Goal: Information Seeking & Learning: Learn about a topic

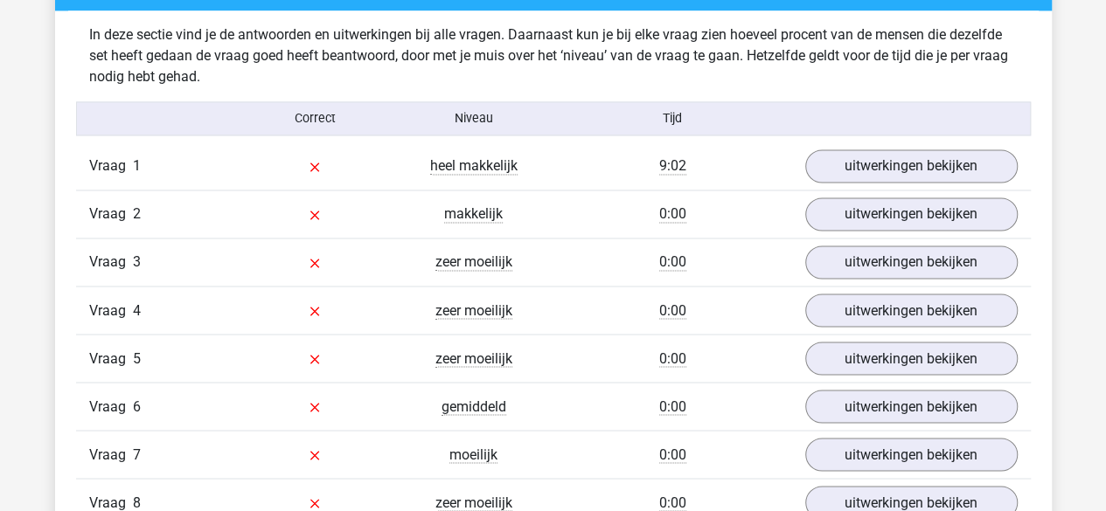
scroll to position [1399, 0]
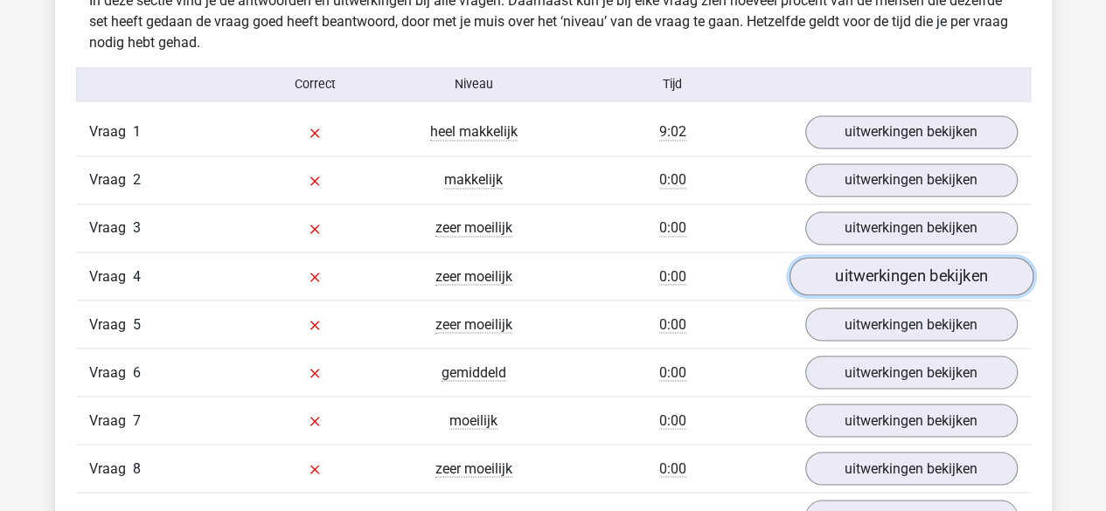
click at [922, 279] on link "uitwerkingen bekijken" at bounding box center [911, 277] width 244 height 38
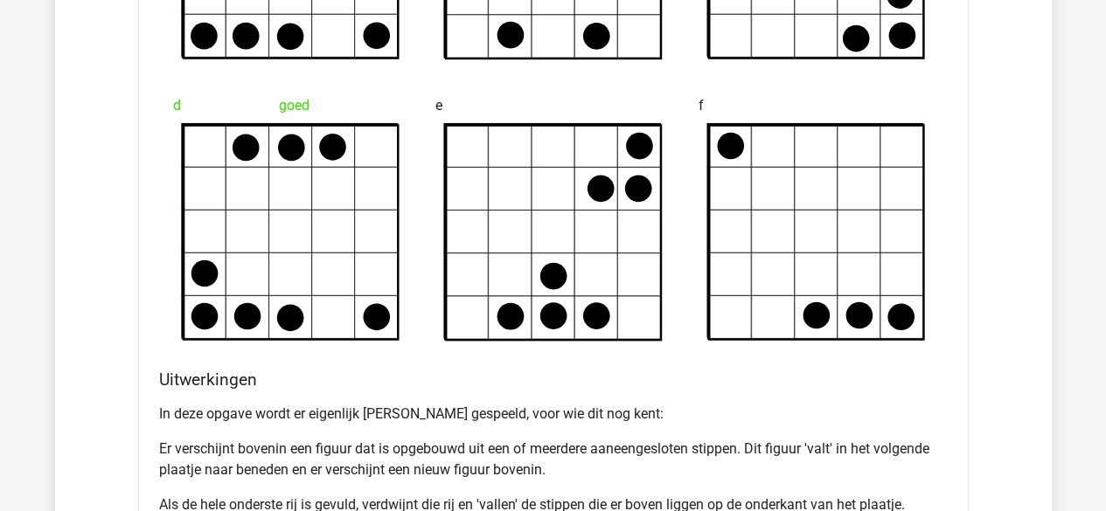
scroll to position [2273, 0]
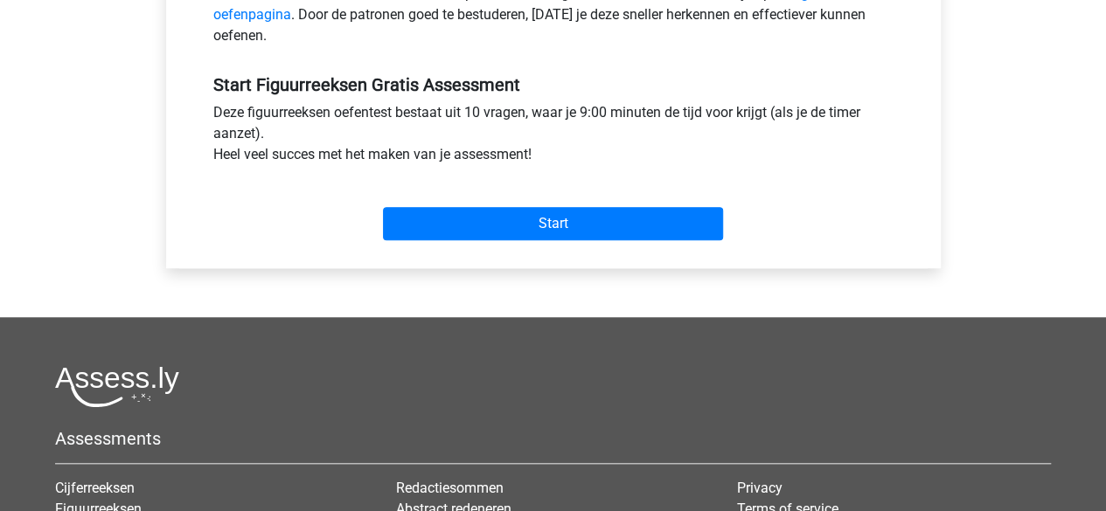
scroll to position [431, 0]
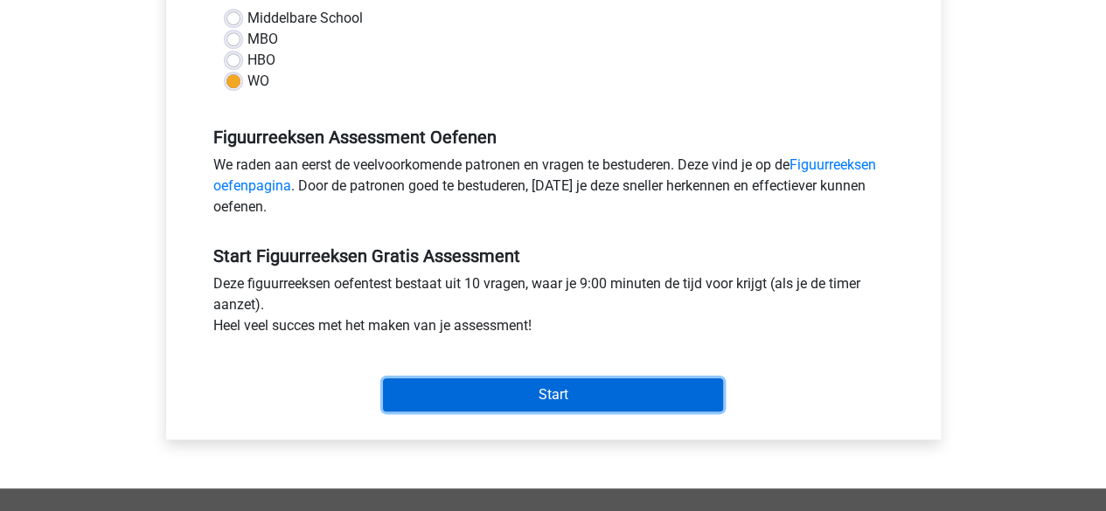
click at [561, 395] on input "Start" at bounding box center [553, 395] width 340 height 33
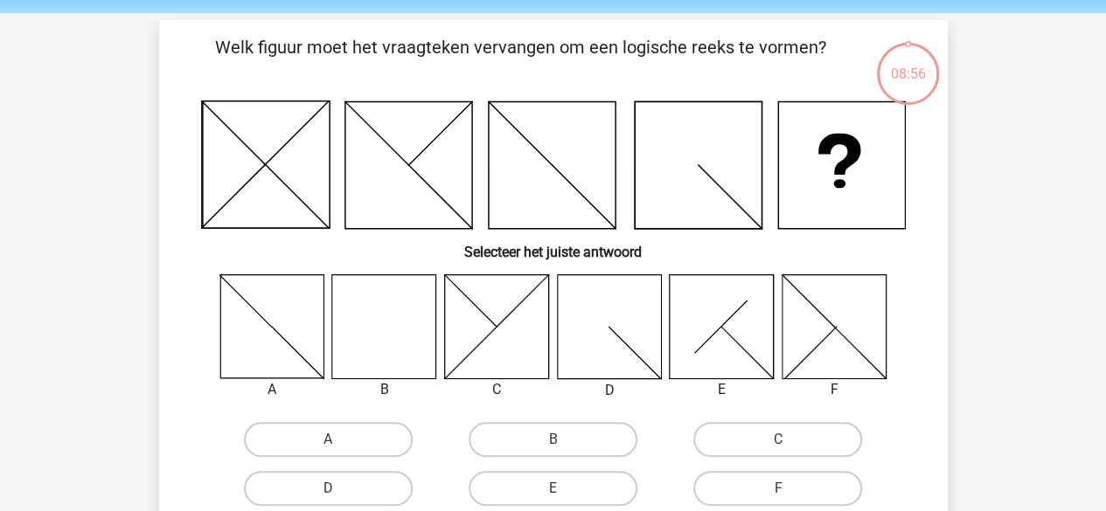
scroll to position [87, 0]
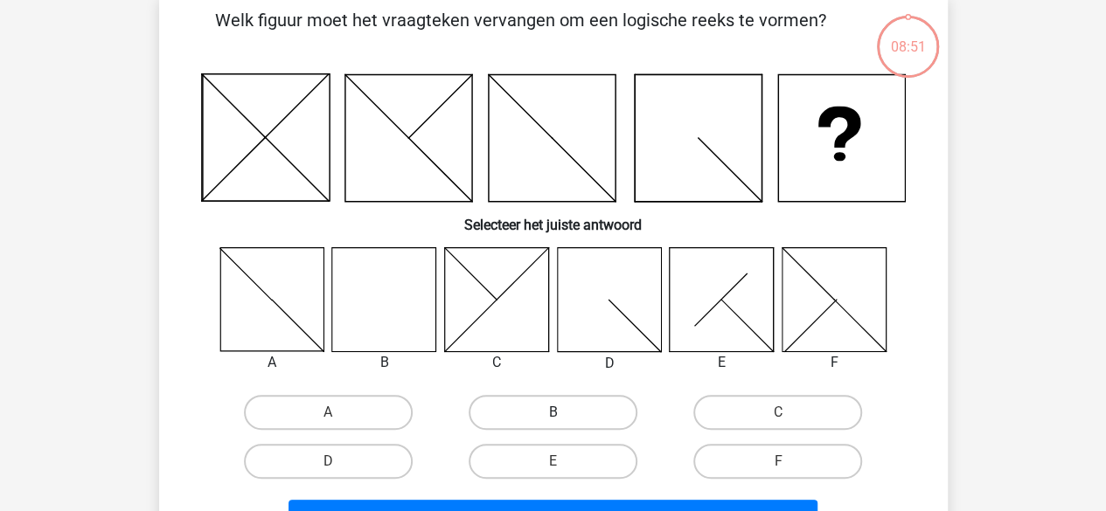
click at [555, 411] on label "B" at bounding box center [553, 412] width 169 height 35
click at [555, 413] on input "B" at bounding box center [558, 418] width 11 height 11
radio input "true"
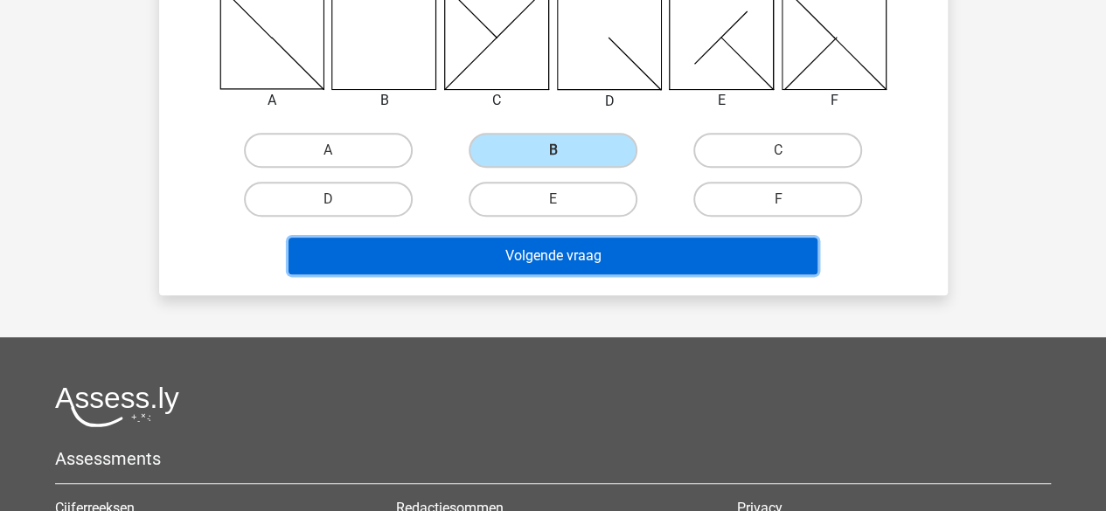
click at [586, 251] on button "Volgende vraag" at bounding box center [553, 256] width 529 height 37
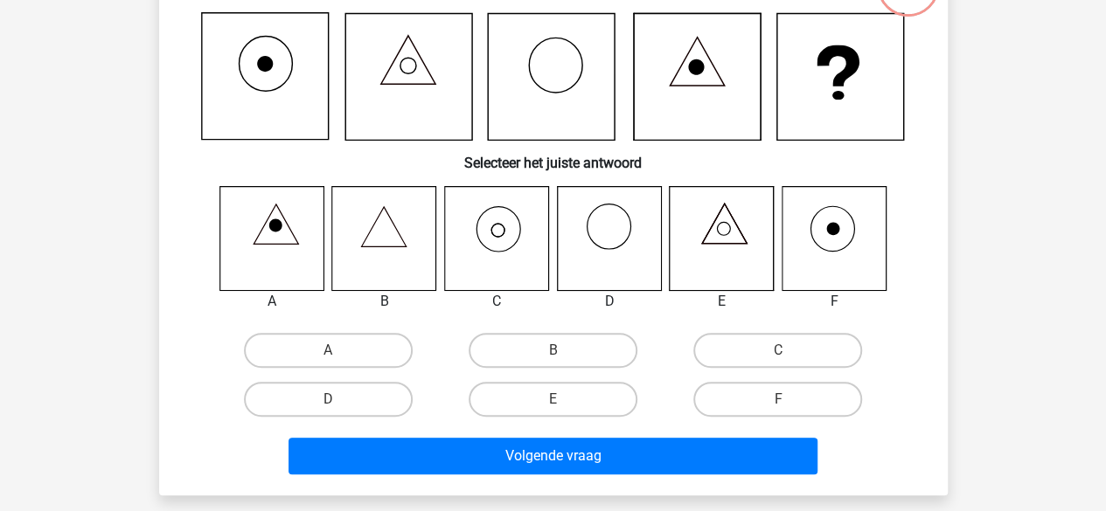
scroll to position [80, 0]
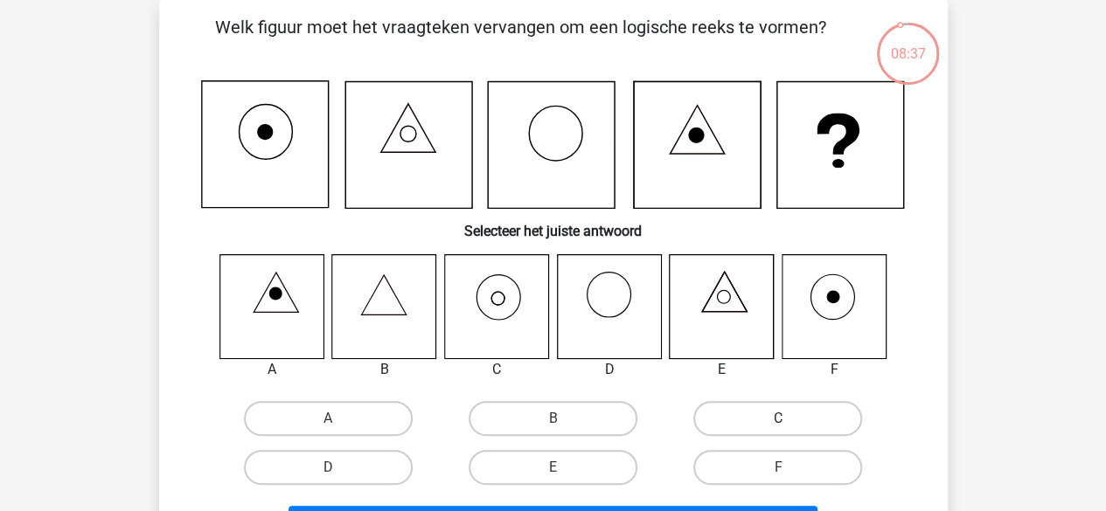
click at [755, 415] on label "C" at bounding box center [777, 418] width 169 height 35
click at [778, 419] on input "C" at bounding box center [783, 424] width 11 height 11
radio input "true"
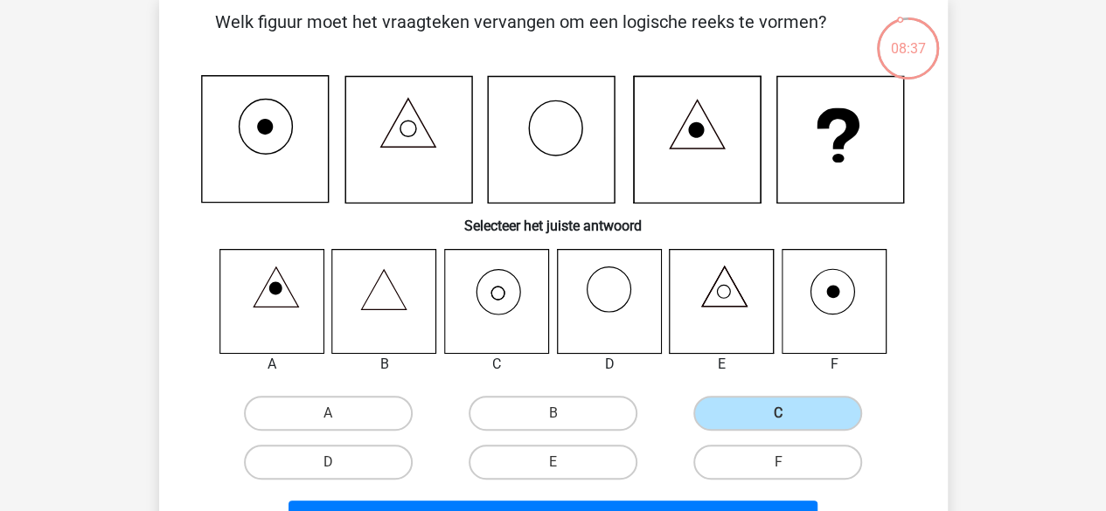
scroll to position [255, 0]
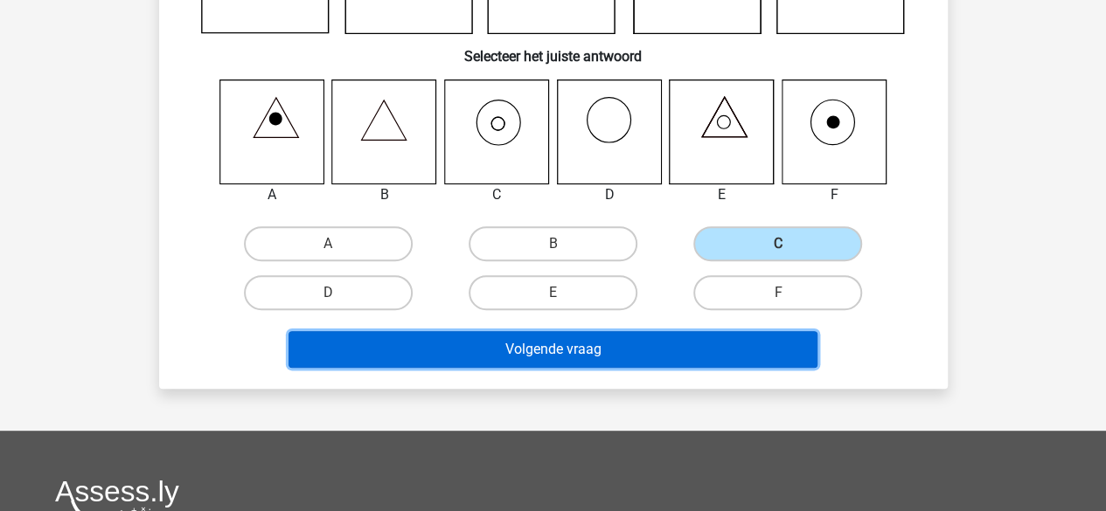
click at [624, 356] on button "Volgende vraag" at bounding box center [553, 349] width 529 height 37
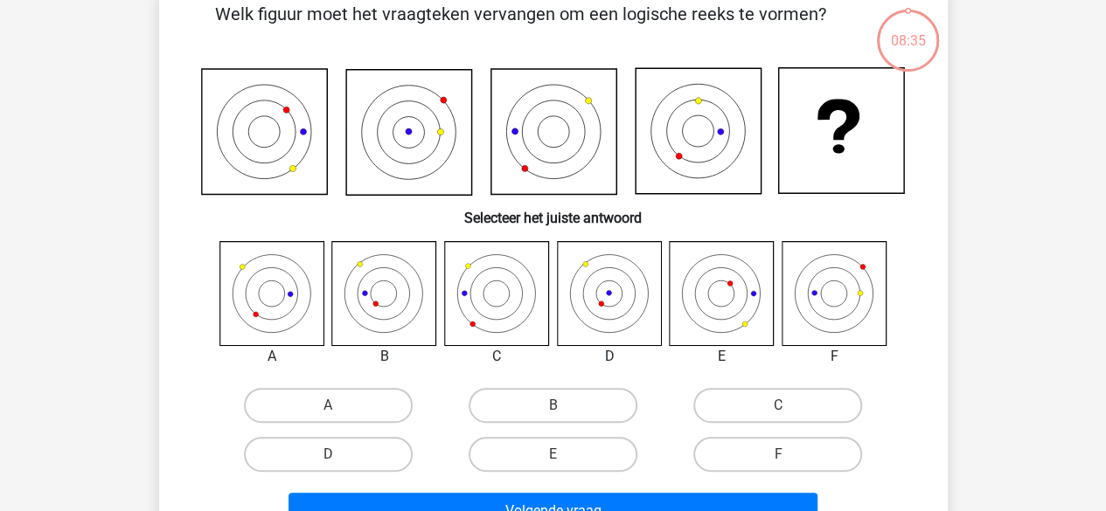
scroll to position [80, 0]
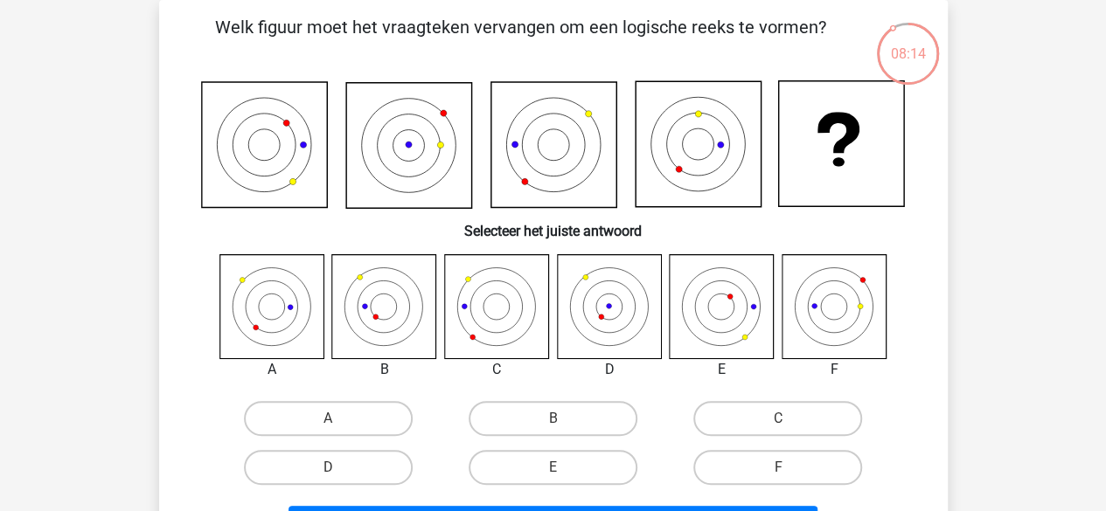
click at [505, 323] on icon at bounding box center [496, 306] width 104 height 104
click at [773, 419] on label "C" at bounding box center [777, 418] width 169 height 35
click at [778, 419] on input "C" at bounding box center [783, 424] width 11 height 11
radio input "true"
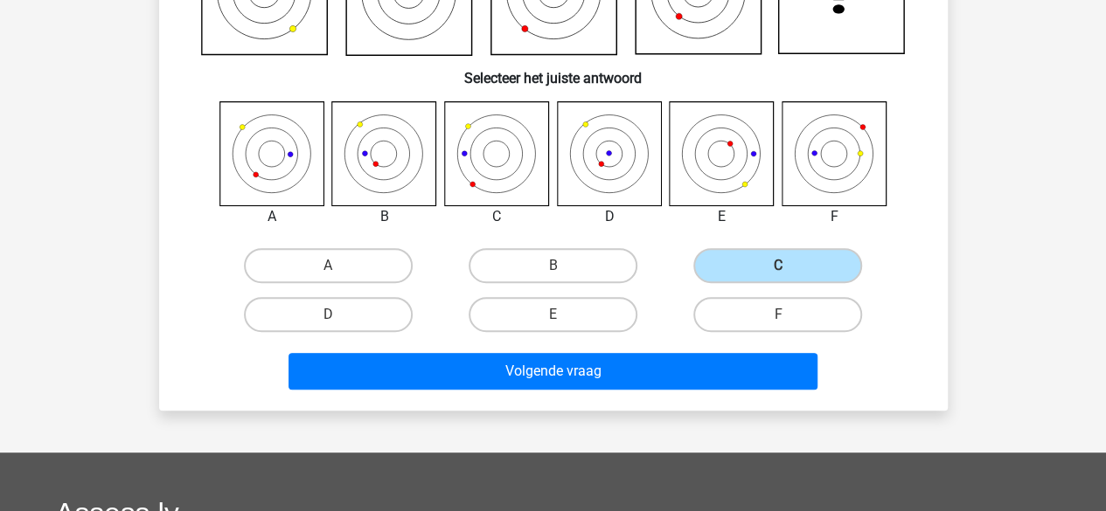
scroll to position [343, 0]
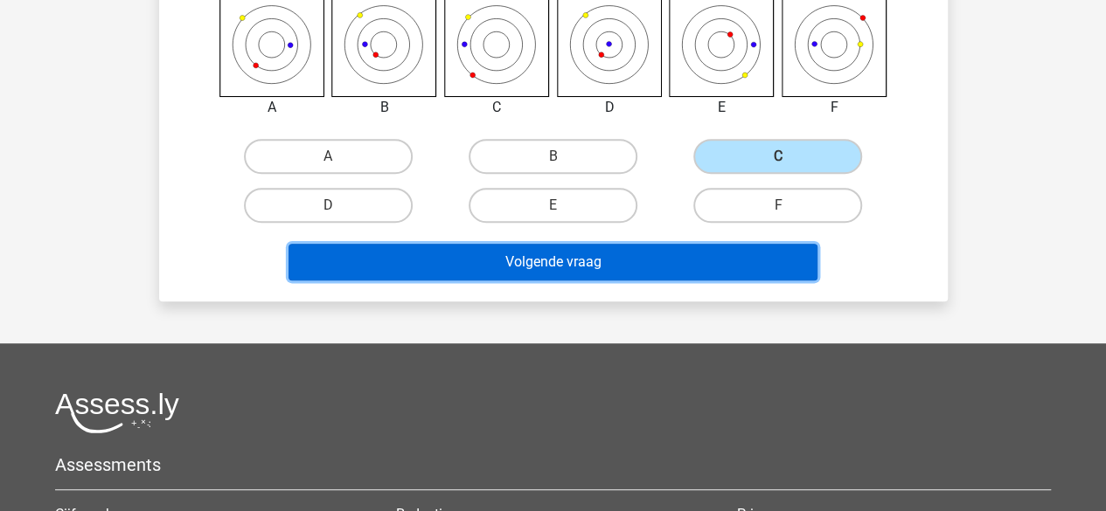
click at [577, 268] on button "Volgende vraag" at bounding box center [553, 262] width 529 height 37
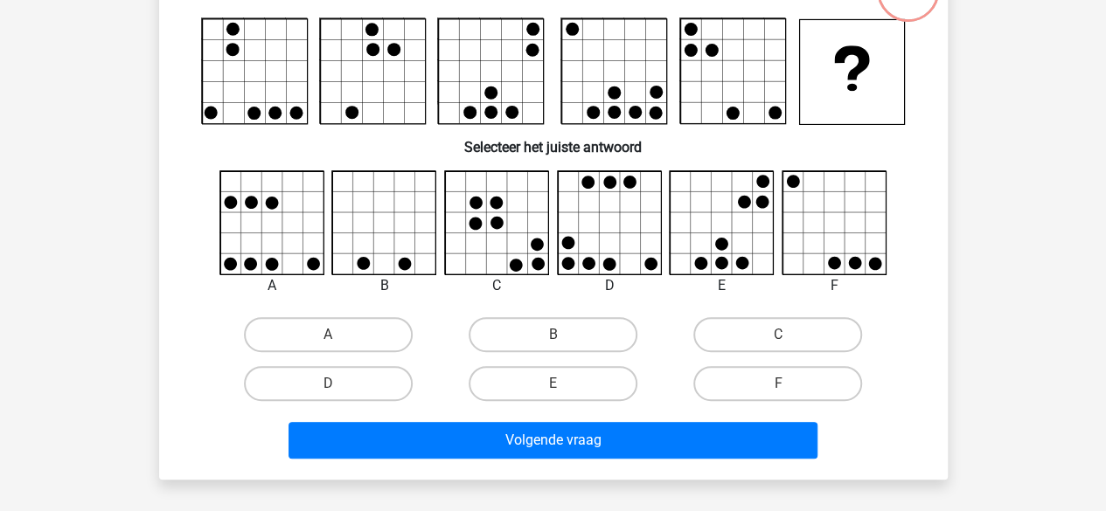
scroll to position [80, 0]
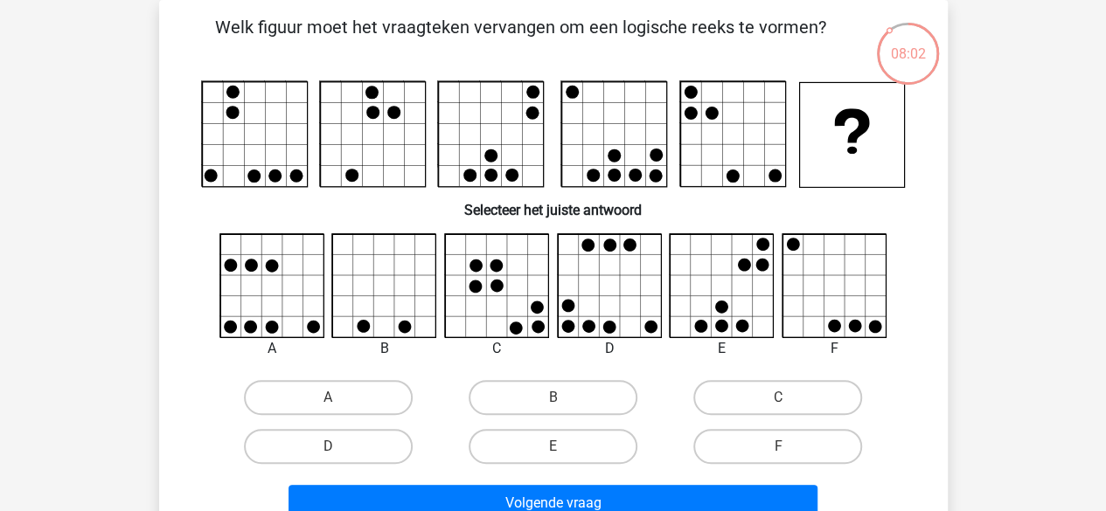
click at [331, 447] on input "D" at bounding box center [333, 452] width 11 height 11
radio input "true"
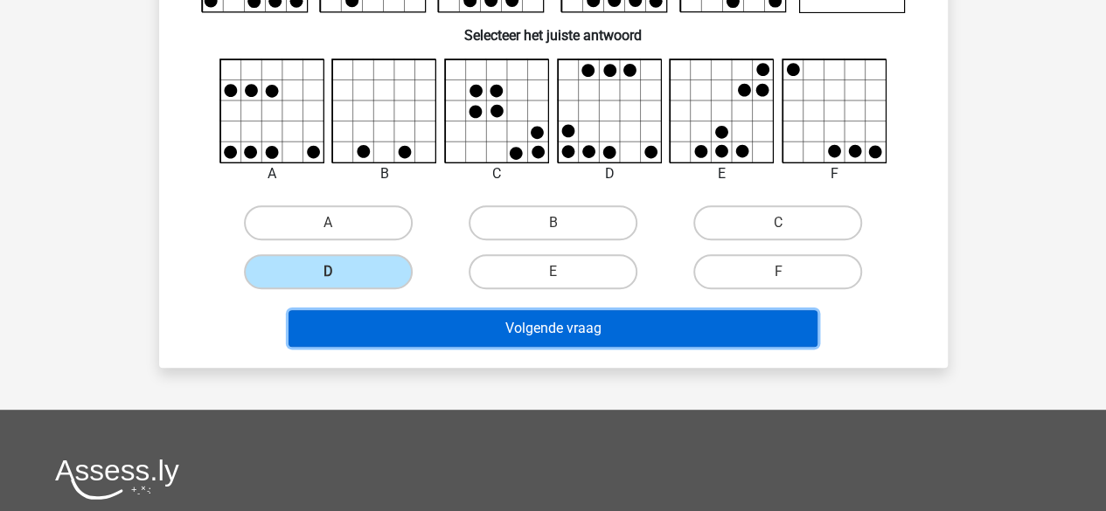
click at [530, 326] on button "Volgende vraag" at bounding box center [553, 328] width 529 height 37
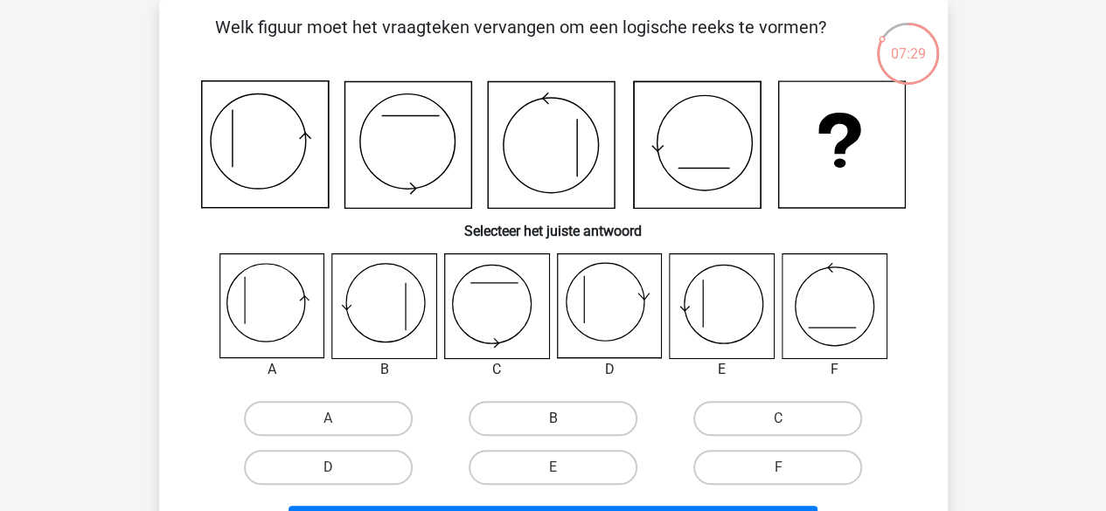
click at [585, 424] on label "B" at bounding box center [553, 418] width 169 height 35
click at [564, 424] on input "B" at bounding box center [558, 424] width 11 height 11
radio input "true"
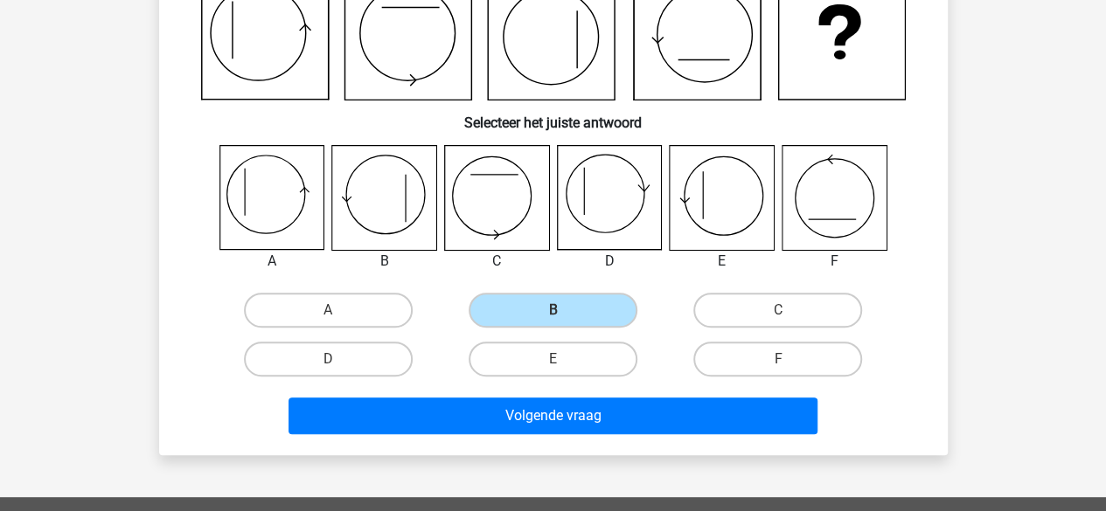
scroll to position [255, 0]
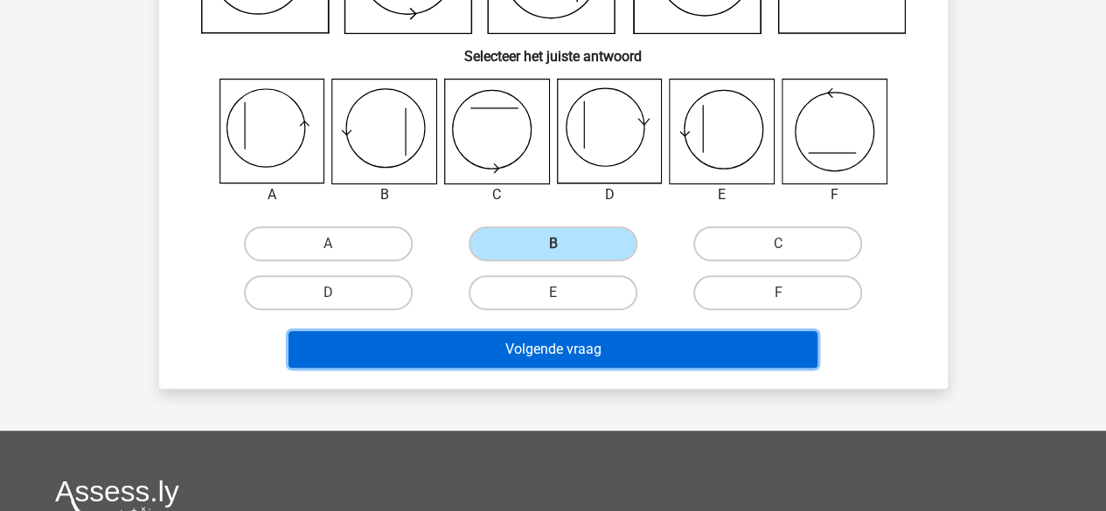
click at [591, 353] on button "Volgende vraag" at bounding box center [553, 349] width 529 height 37
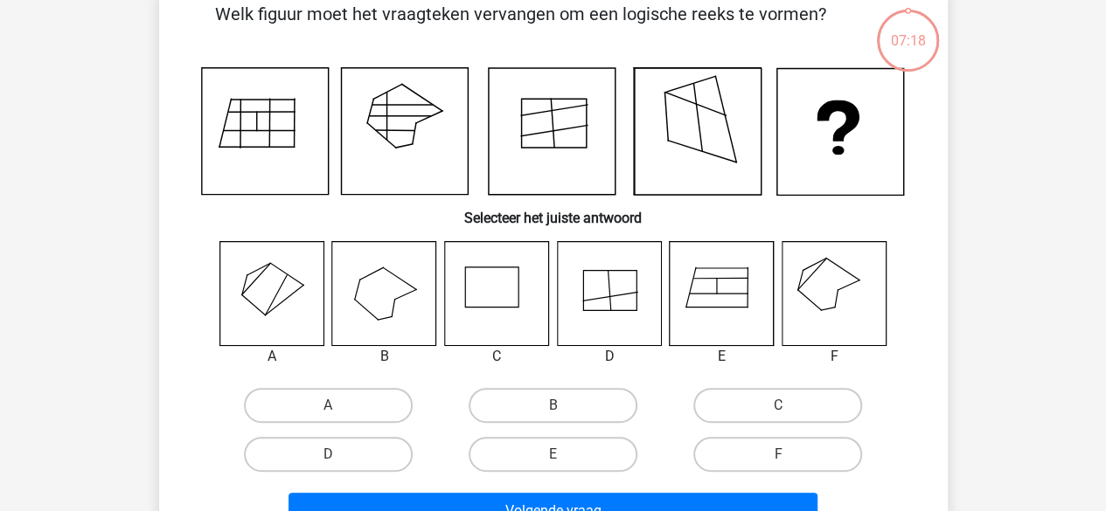
scroll to position [80, 0]
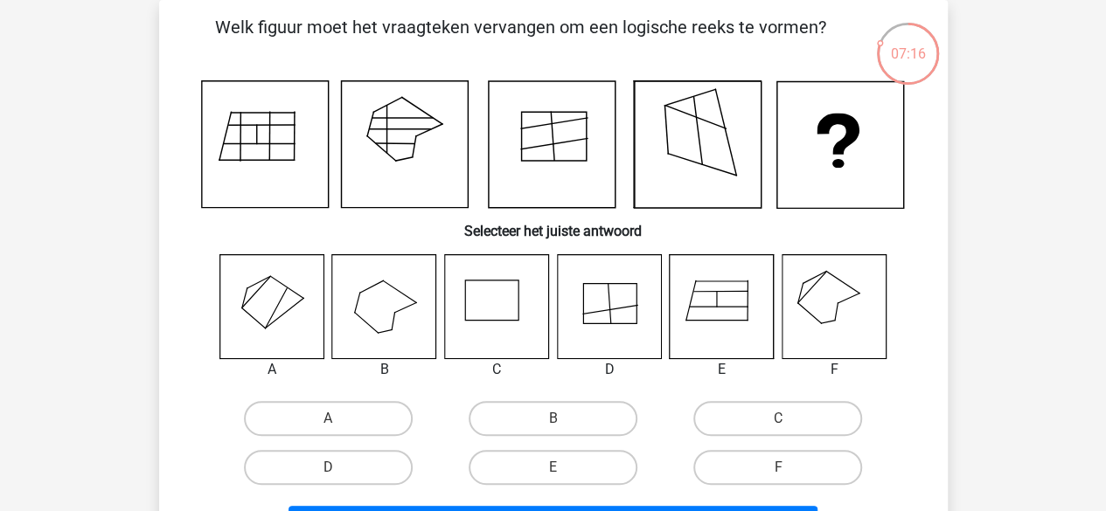
click at [815, 312] on icon at bounding box center [834, 306] width 104 height 104
click at [736, 460] on label "F" at bounding box center [777, 467] width 169 height 35
click at [778, 468] on input "F" at bounding box center [783, 473] width 11 height 11
radio input "true"
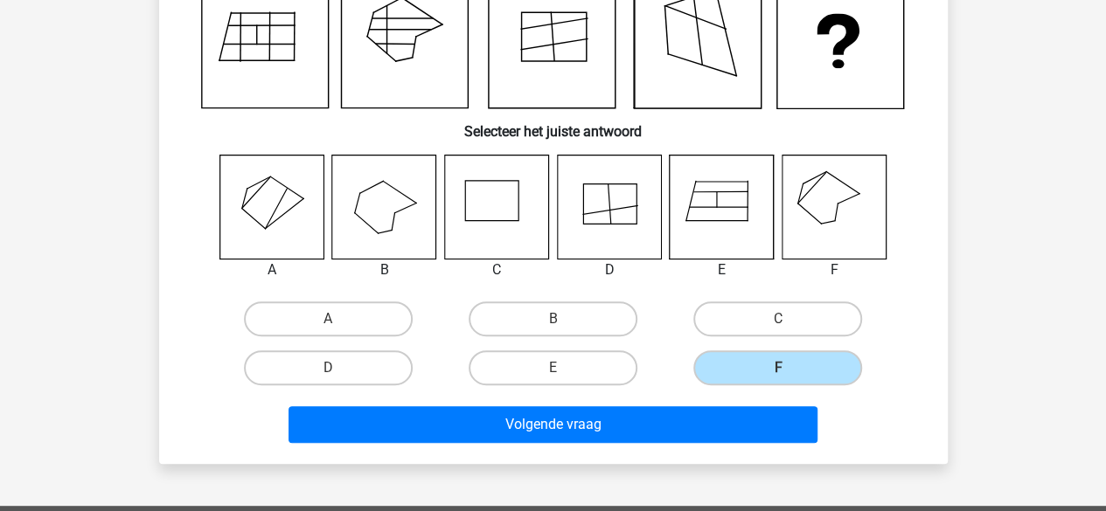
scroll to position [343, 0]
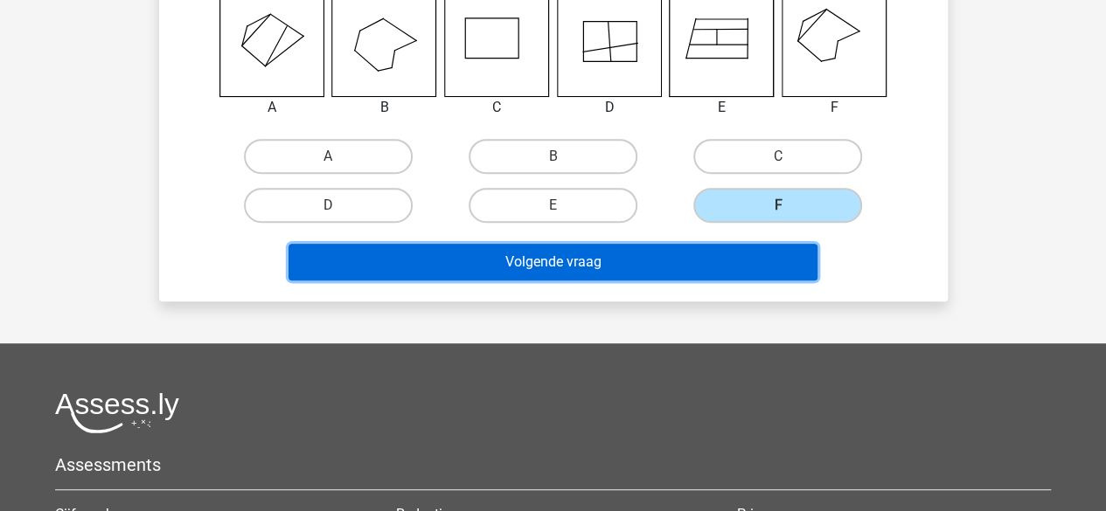
click at [557, 264] on button "Volgende vraag" at bounding box center [553, 262] width 529 height 37
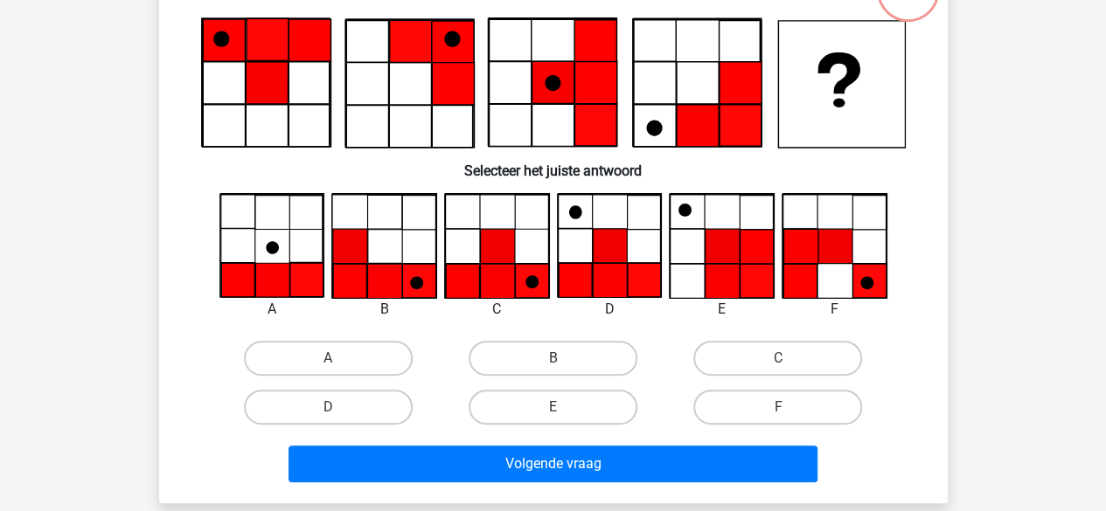
scroll to position [80, 0]
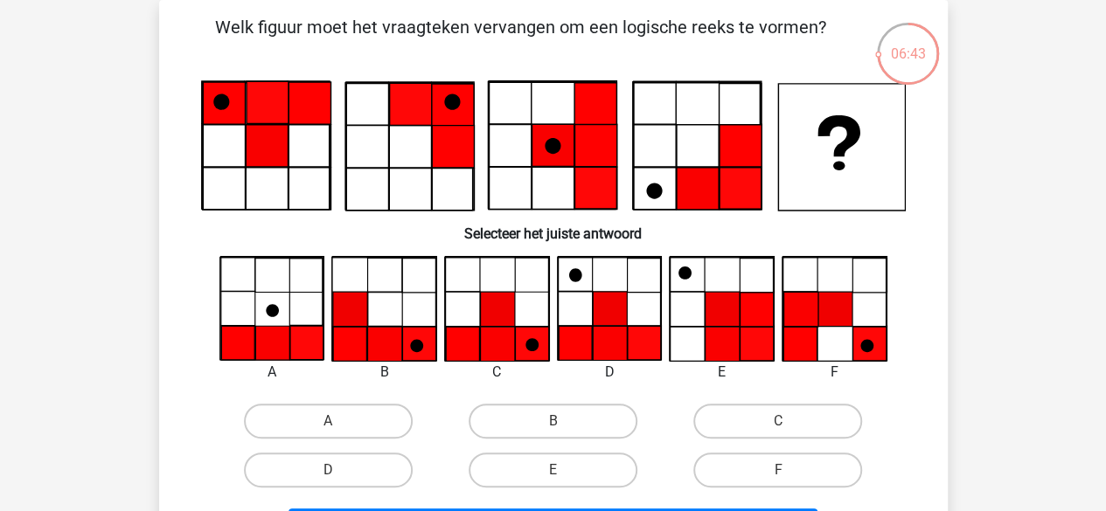
click at [409, 347] on icon at bounding box center [419, 343] width 34 height 34
click at [555, 419] on label "B" at bounding box center [553, 421] width 169 height 35
click at [555, 421] on input "B" at bounding box center [558, 426] width 11 height 11
radio input "true"
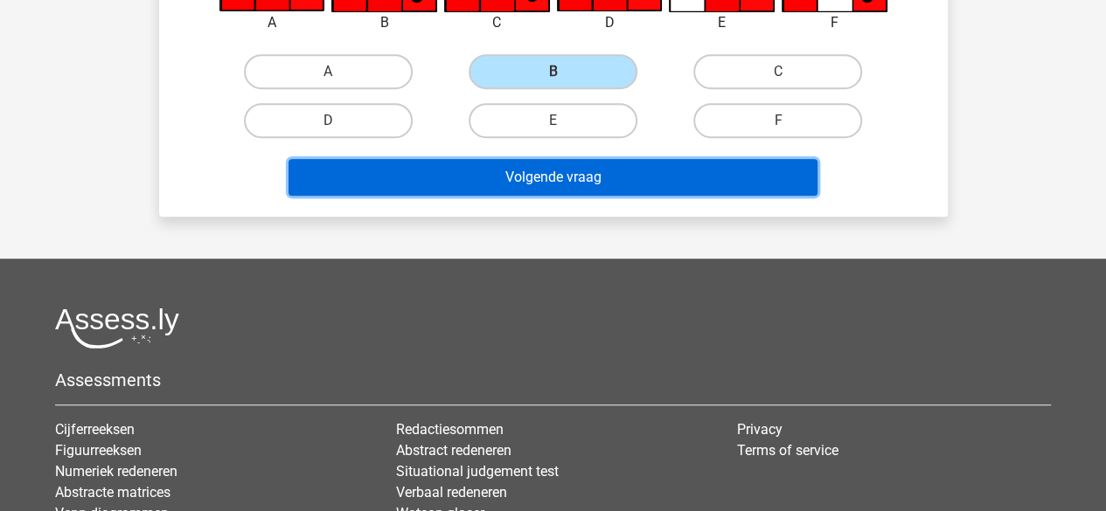
click at [575, 179] on button "Volgende vraag" at bounding box center [553, 177] width 529 height 37
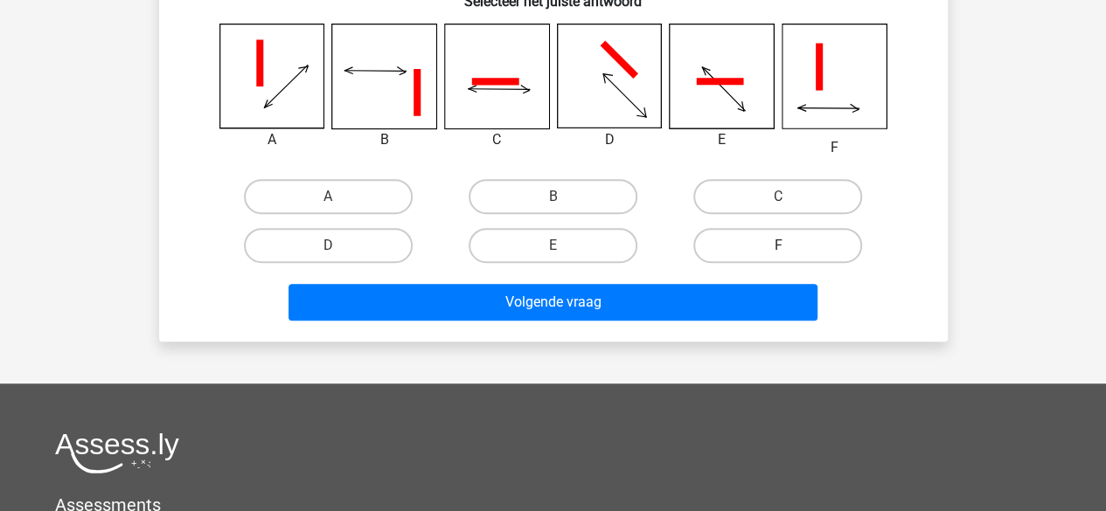
scroll to position [343, 0]
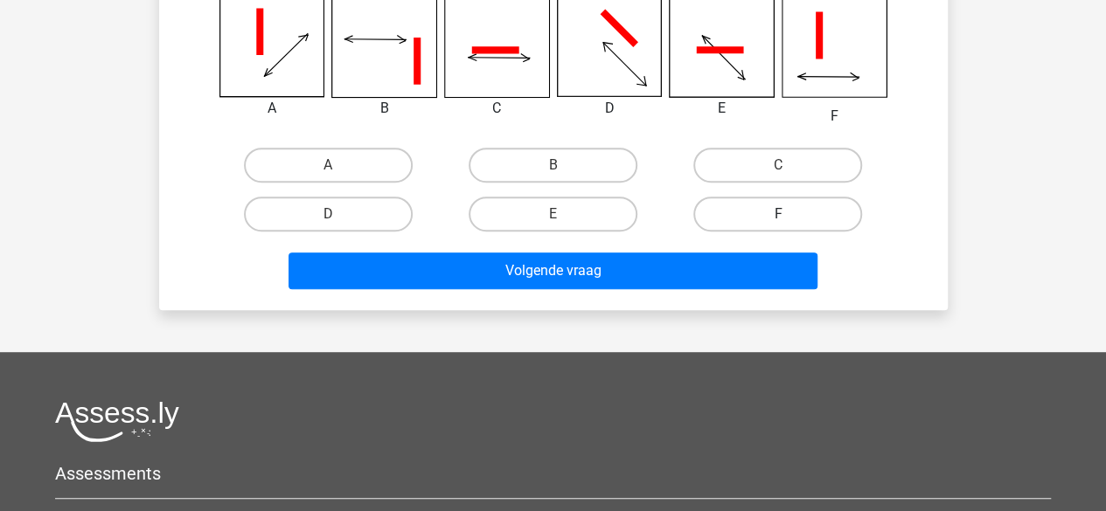
click at [744, 231] on label "F" at bounding box center [777, 214] width 169 height 35
click at [778, 226] on input "F" at bounding box center [783, 219] width 11 height 11
radio input "true"
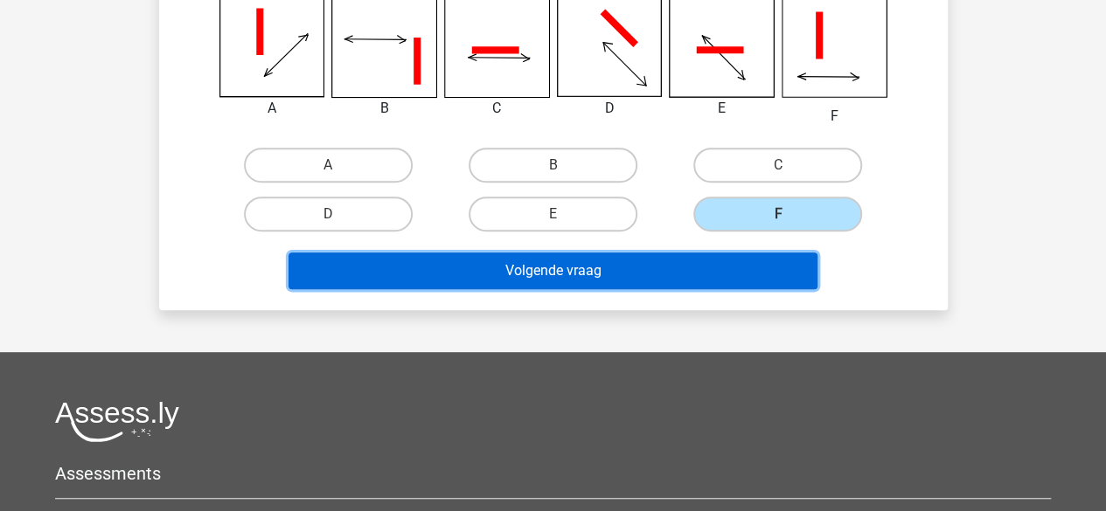
click at [613, 267] on button "Volgende vraag" at bounding box center [553, 271] width 529 height 37
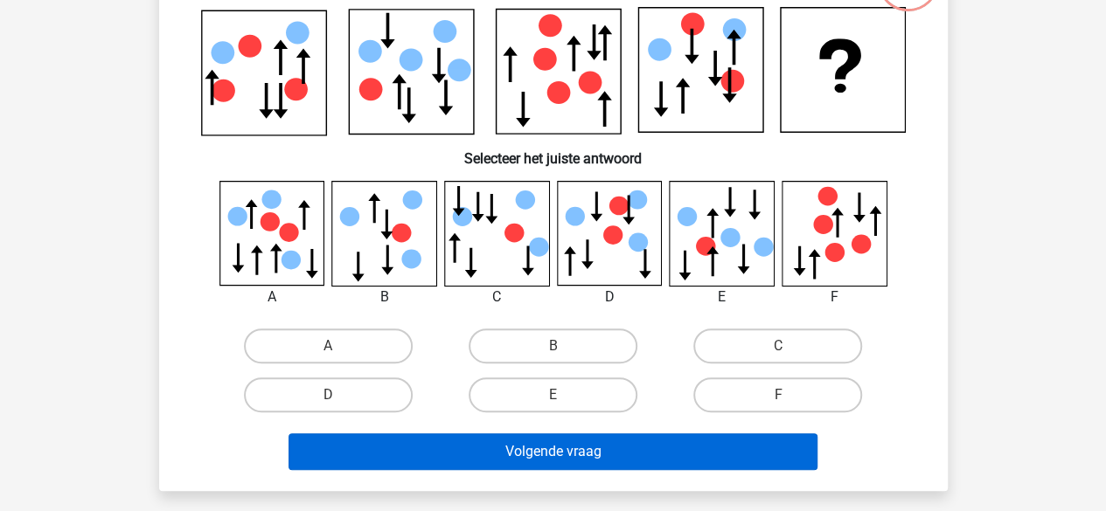
scroll to position [255, 0]
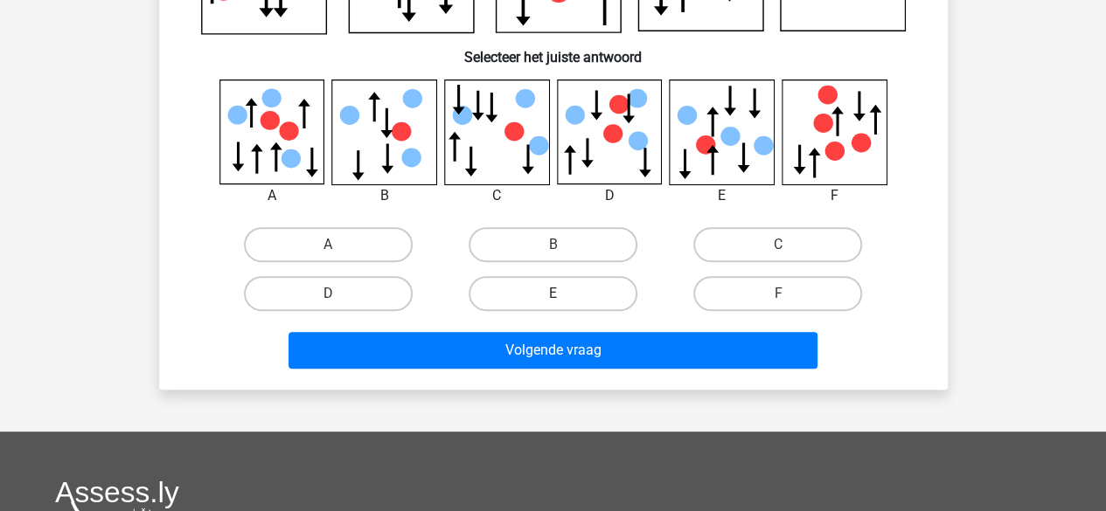
click at [547, 291] on label "E" at bounding box center [553, 293] width 169 height 35
click at [553, 294] on input "E" at bounding box center [558, 299] width 11 height 11
radio input "true"
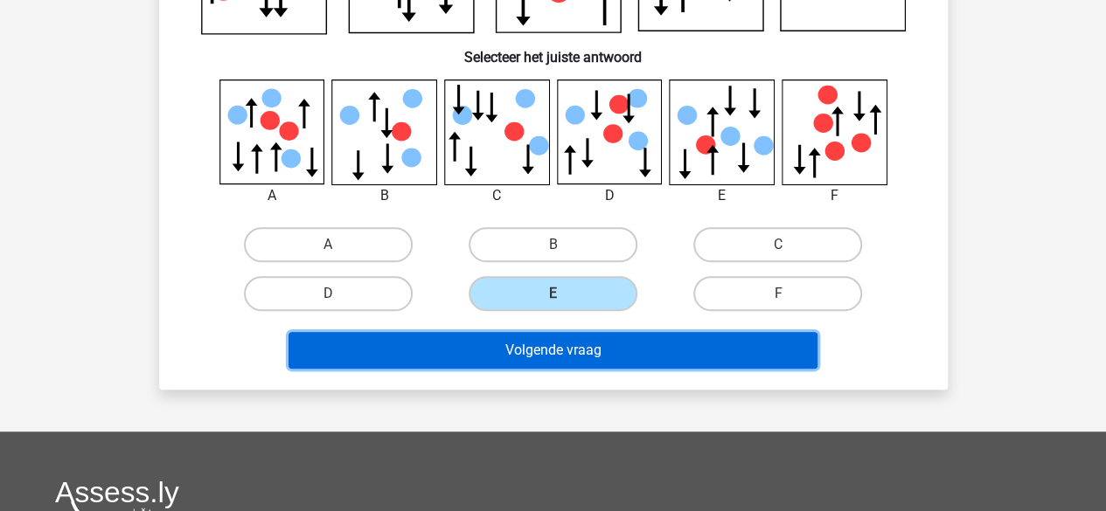
click at [556, 360] on button "Volgende vraag" at bounding box center [553, 350] width 529 height 37
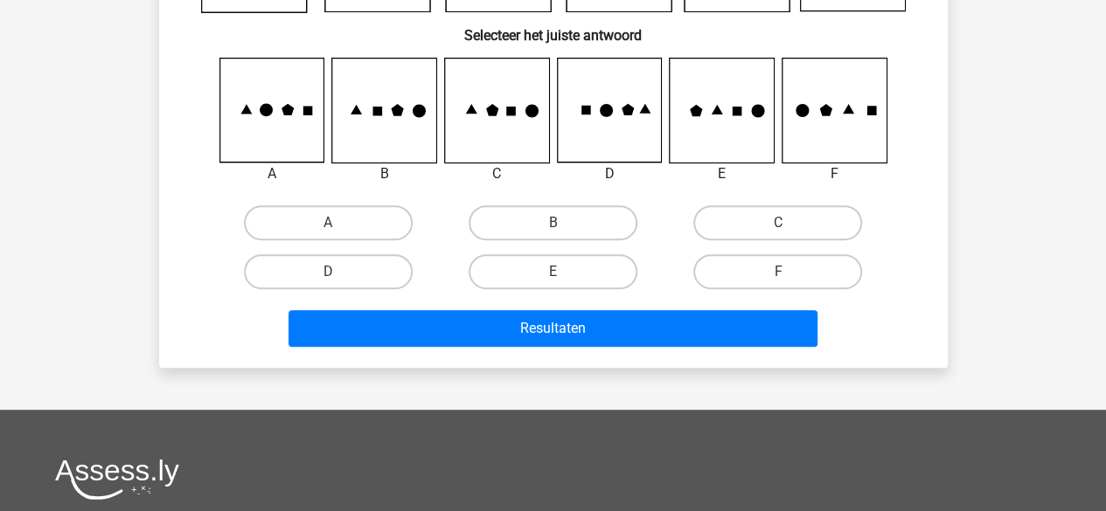
click at [781, 272] on input "F" at bounding box center [783, 277] width 11 height 11
radio input "true"
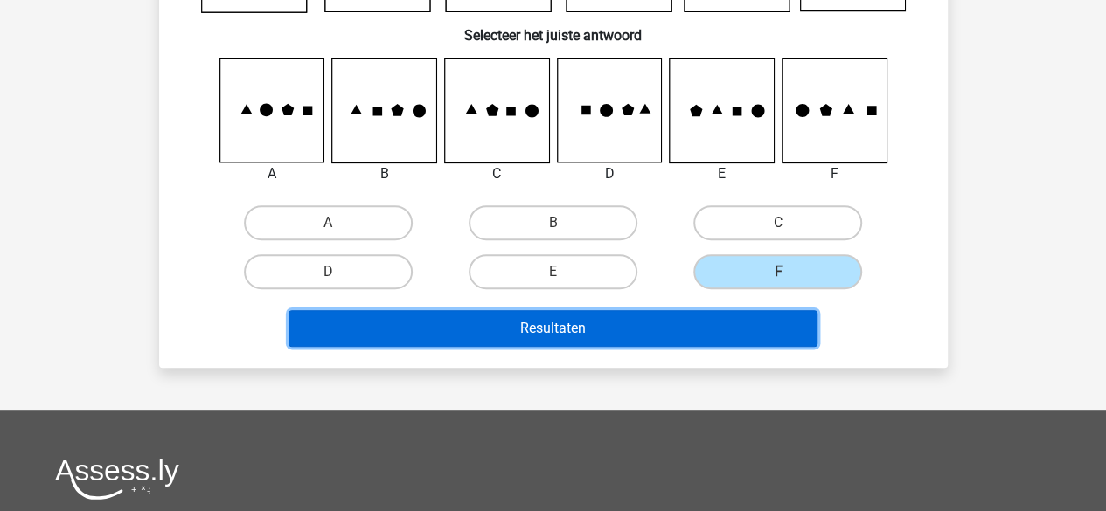
click at [586, 336] on button "Resultaten" at bounding box center [553, 328] width 529 height 37
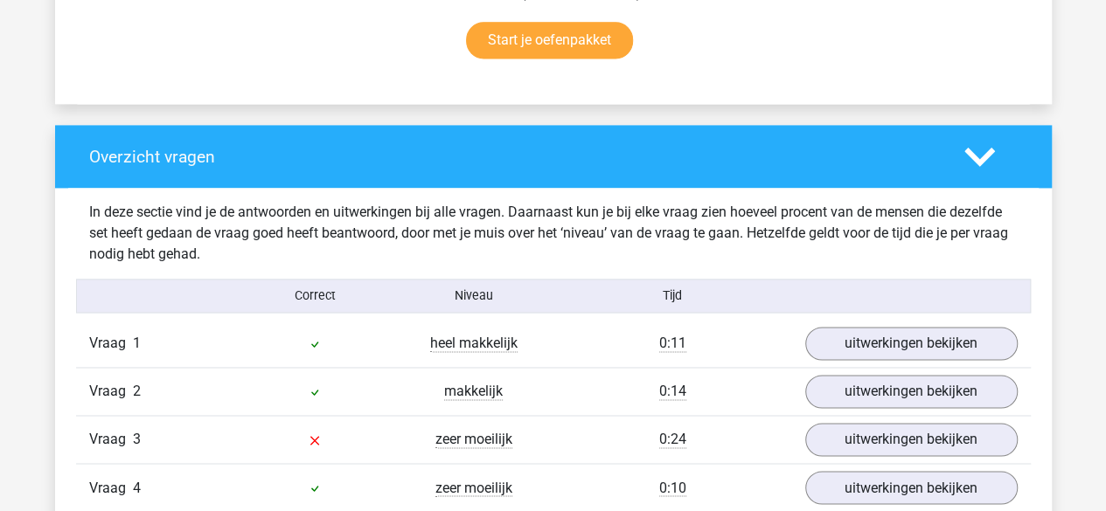
scroll to position [1312, 0]
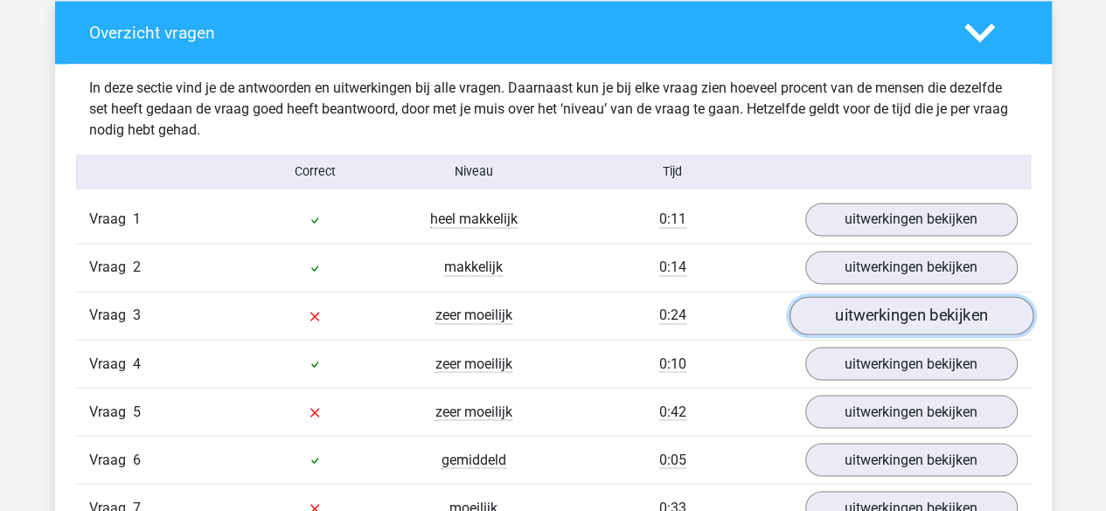
click at [930, 316] on link "uitwerkingen bekijken" at bounding box center [911, 316] width 244 height 38
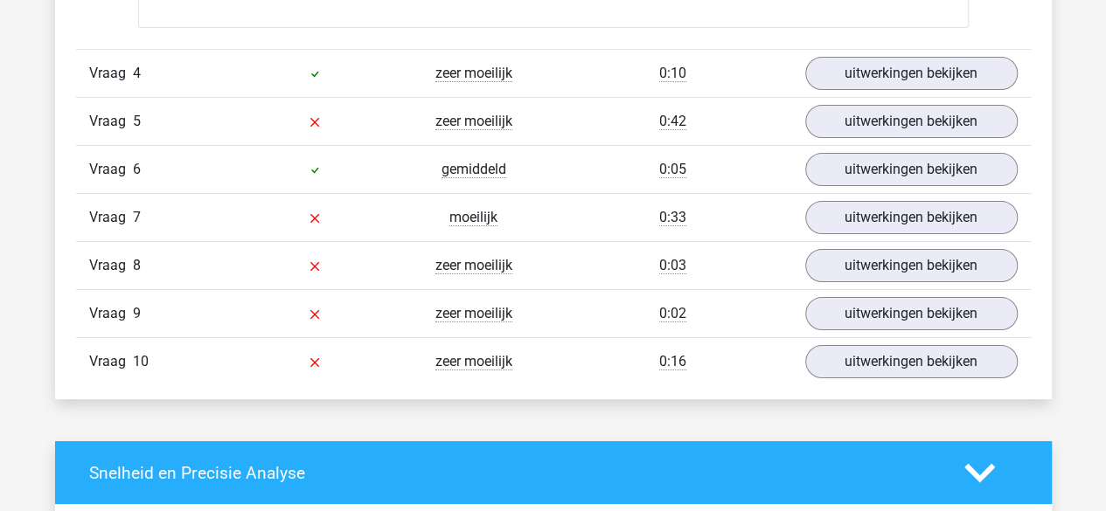
scroll to position [3060, 0]
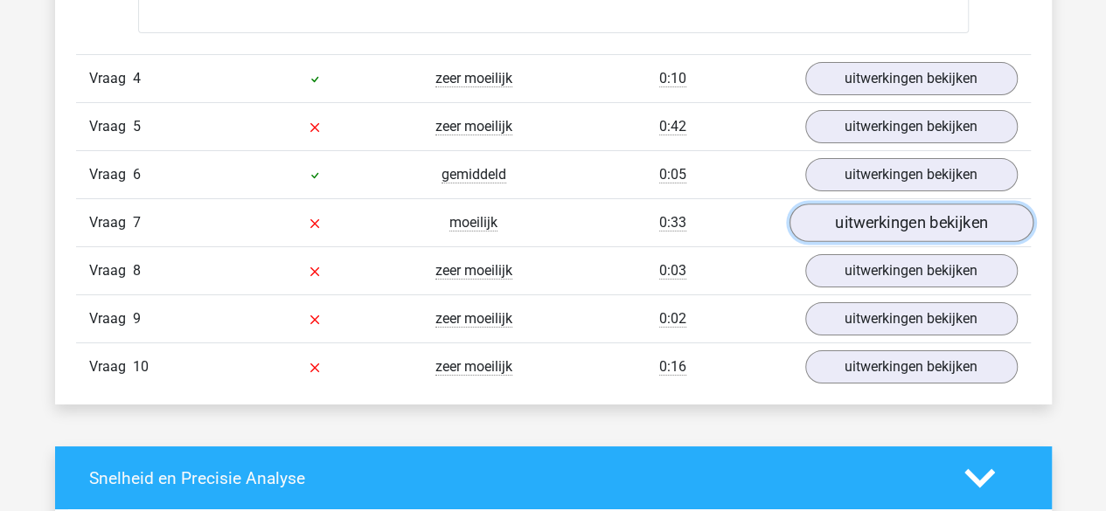
click at [894, 223] on link "uitwerkingen bekijken" at bounding box center [911, 224] width 244 height 38
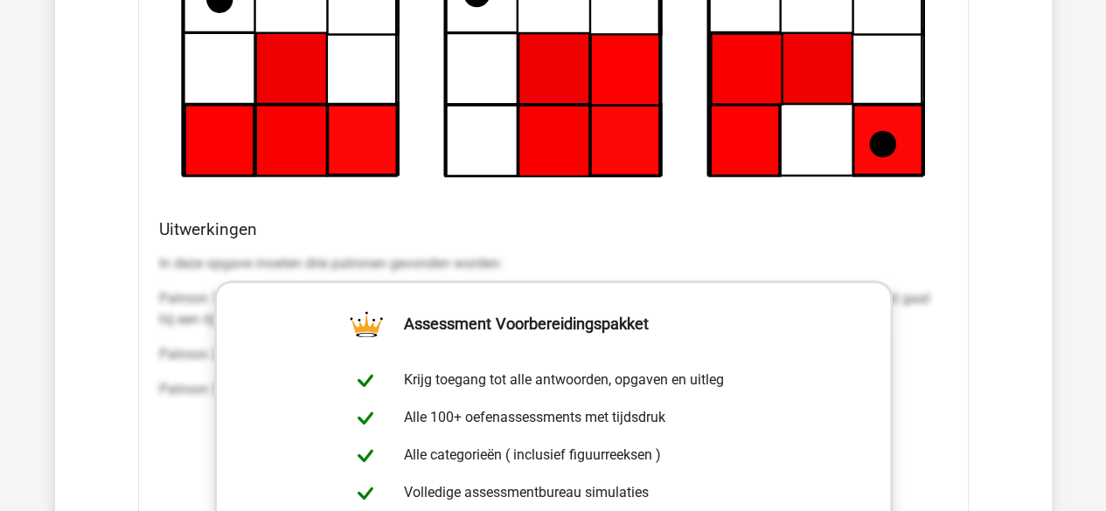
scroll to position [4022, 0]
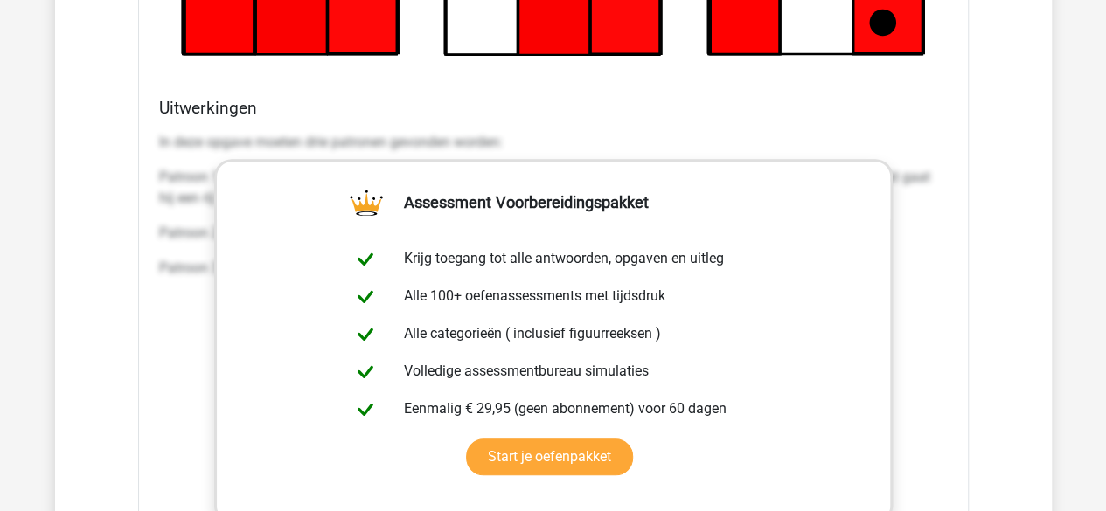
click at [200, 298] on div "In deze opgave moeten drie patronen gevonden worden: Patroon 1: De zwarte stip …" at bounding box center [553, 387] width 789 height 525
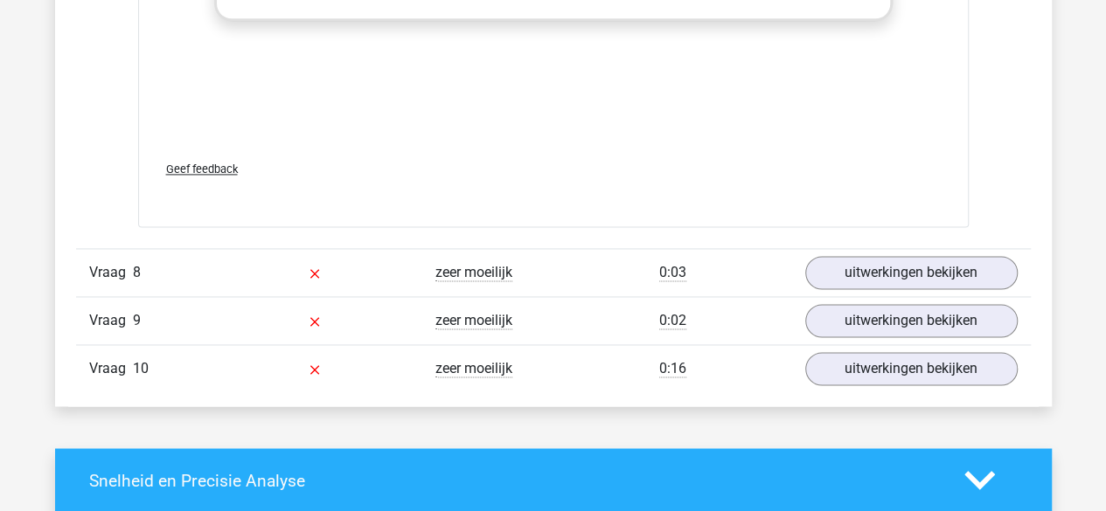
scroll to position [4634, 0]
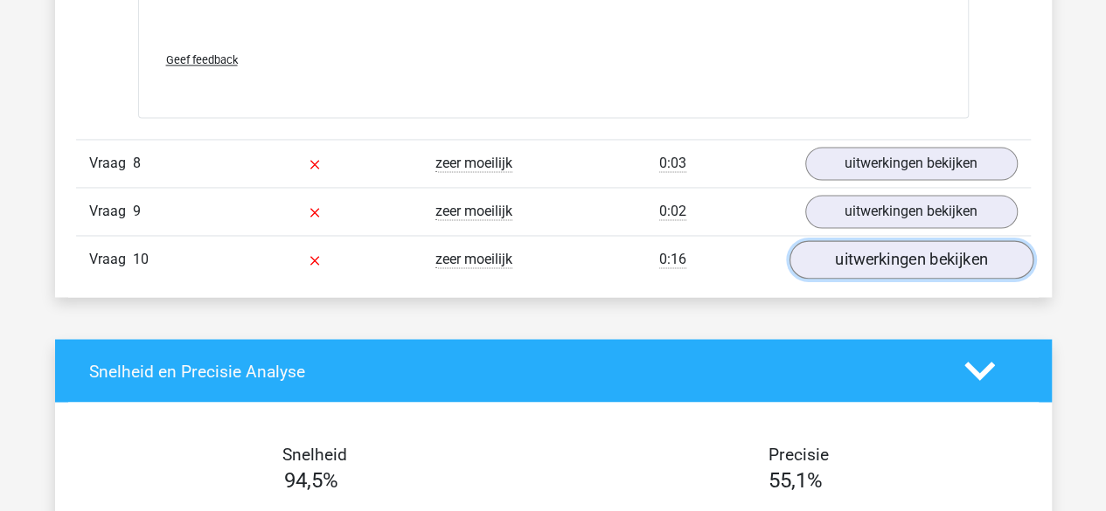
click at [922, 247] on link "uitwerkingen bekijken" at bounding box center [911, 259] width 244 height 38
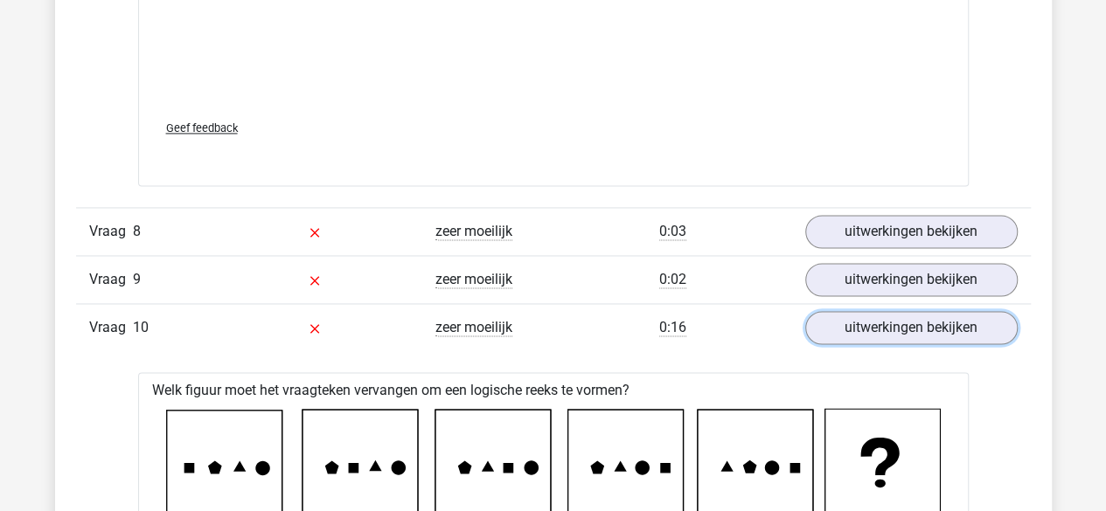
scroll to position [4688, 0]
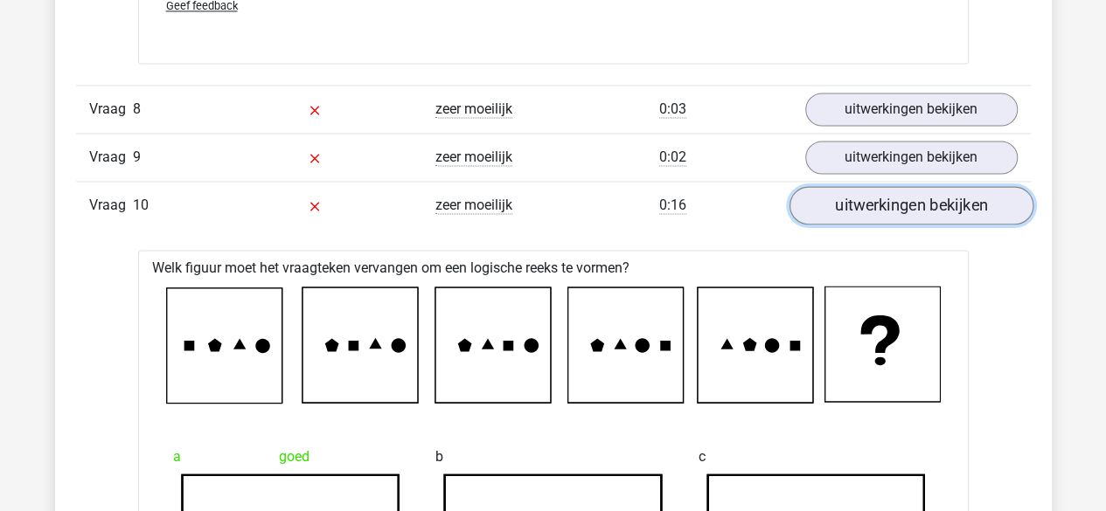
click at [897, 205] on link "uitwerkingen bekijken" at bounding box center [911, 205] width 244 height 38
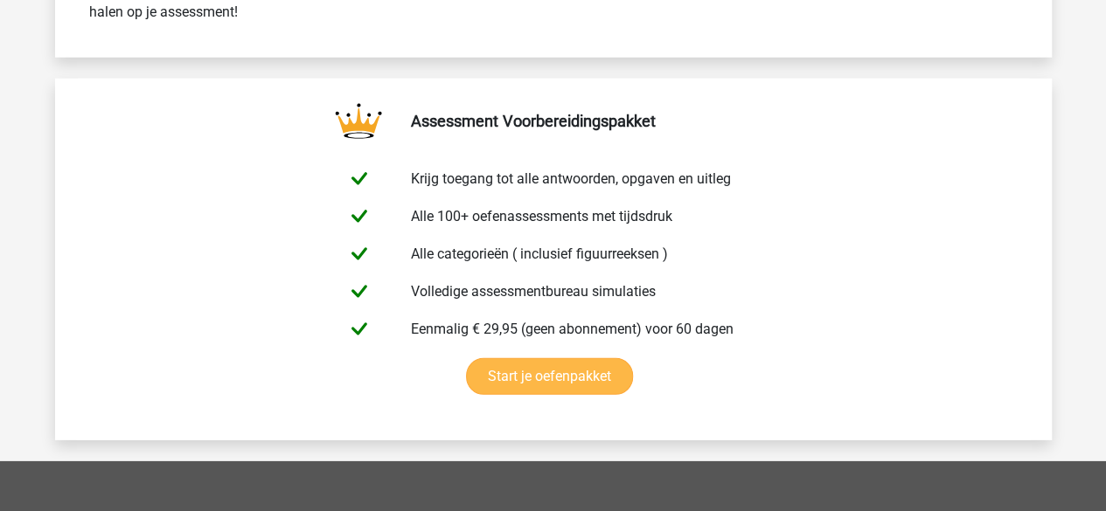
scroll to position [6000, 0]
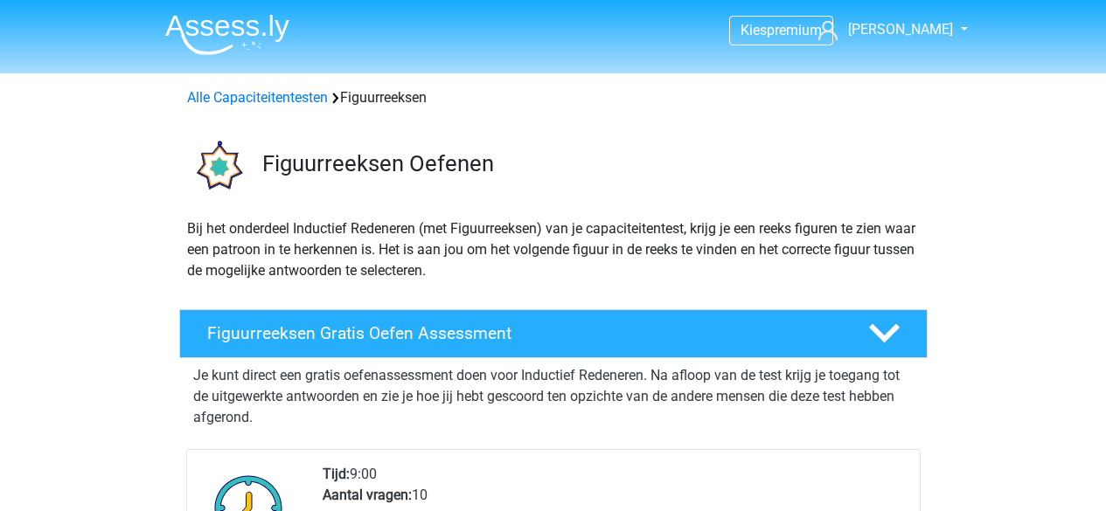
scroll to position [262, 0]
